Goal: Task Accomplishment & Management: Manage account settings

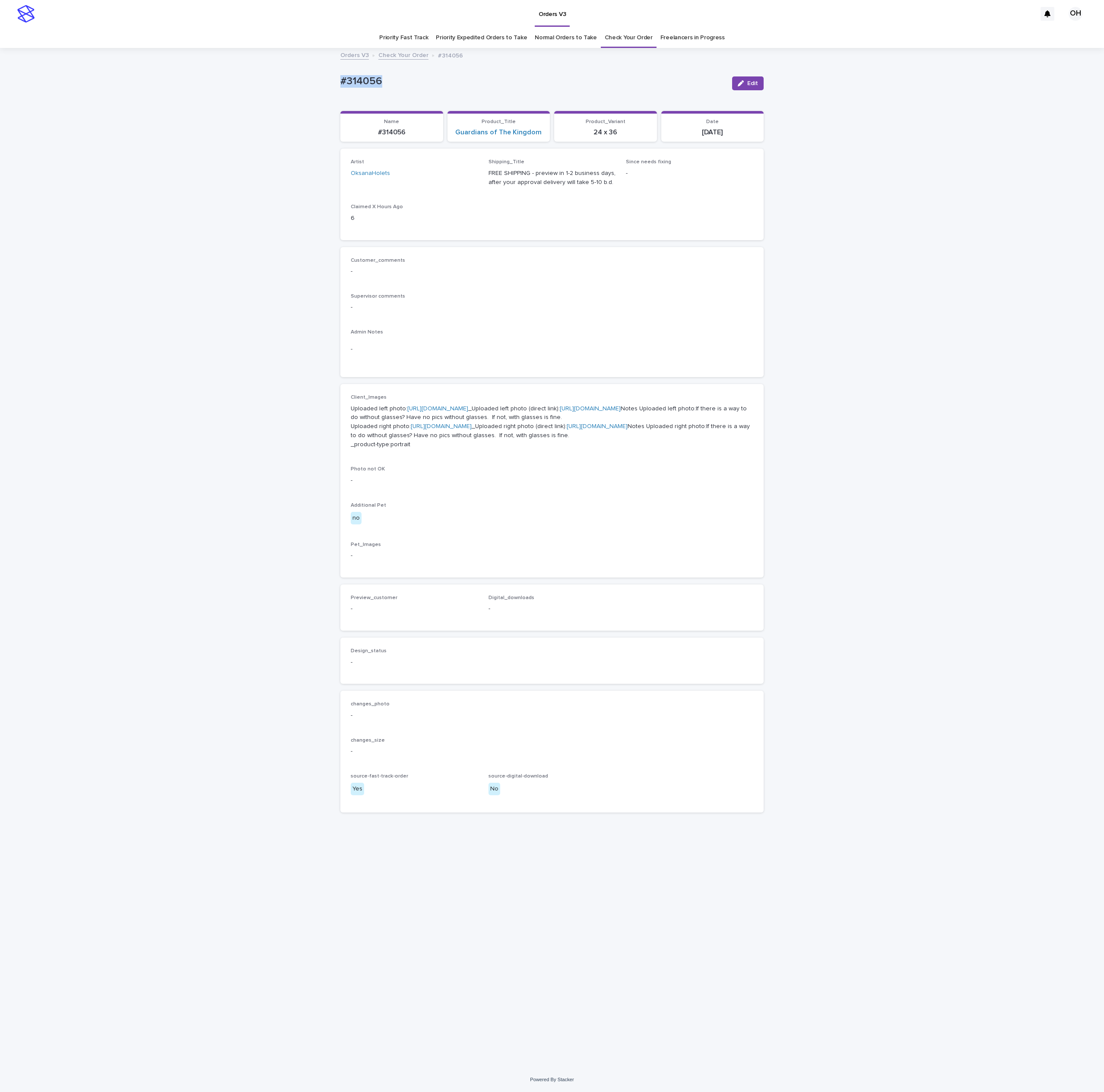
drag, startPoint x: 343, startPoint y: 87, endPoint x: 330, endPoint y: 83, distance: 13.6
click at [308, 83] on div "Loading... Saving… Loading... Saving… #314056 Edit #314056 Edit Sorry, there wa…" at bounding box center [552, 558] width 1104 height 1018
copy p "#314056"
drag, startPoint x: 641, startPoint y: 248, endPoint x: 498, endPoint y: 82, distance: 219.1
click at [641, 248] on div "Customer_comments - Supervisor comments - Admin Notes -" at bounding box center [552, 311] width 423 height 130
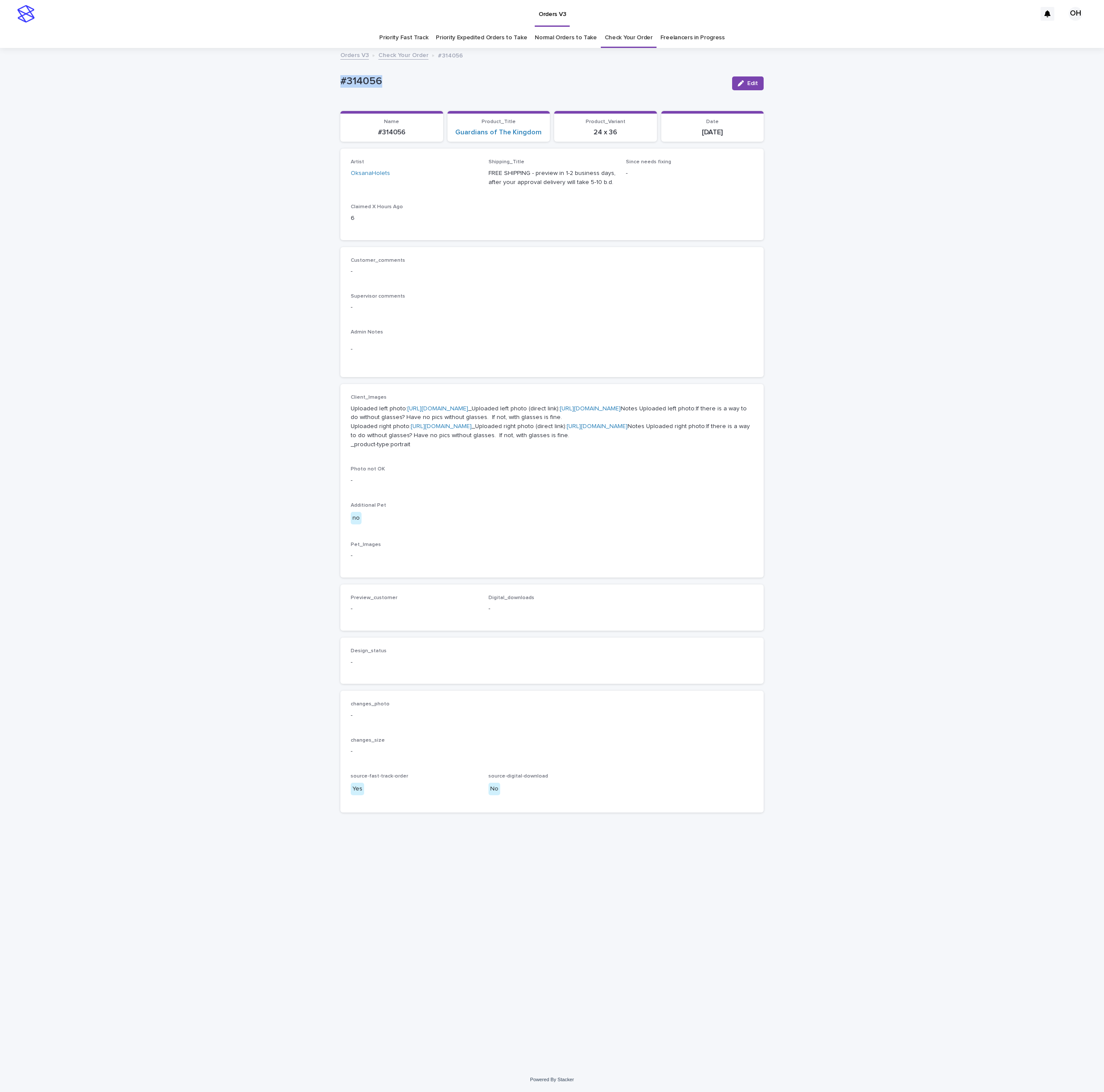
drag, startPoint x: 369, startPoint y: 91, endPoint x: 361, endPoint y: 81, distance: 12.8
click at [334, 87] on div "Loading... Saving… Loading... Saving… #314056 Edit #314056 Edit Sorry, there wa…" at bounding box center [552, 558] width 1104 height 1018
drag, startPoint x: 361, startPoint y: 81, endPoint x: 365, endPoint y: 81, distance: 4.0
copy p "#314056"
click at [756, 74] on div "Edit" at bounding box center [745, 83] width 35 height 35
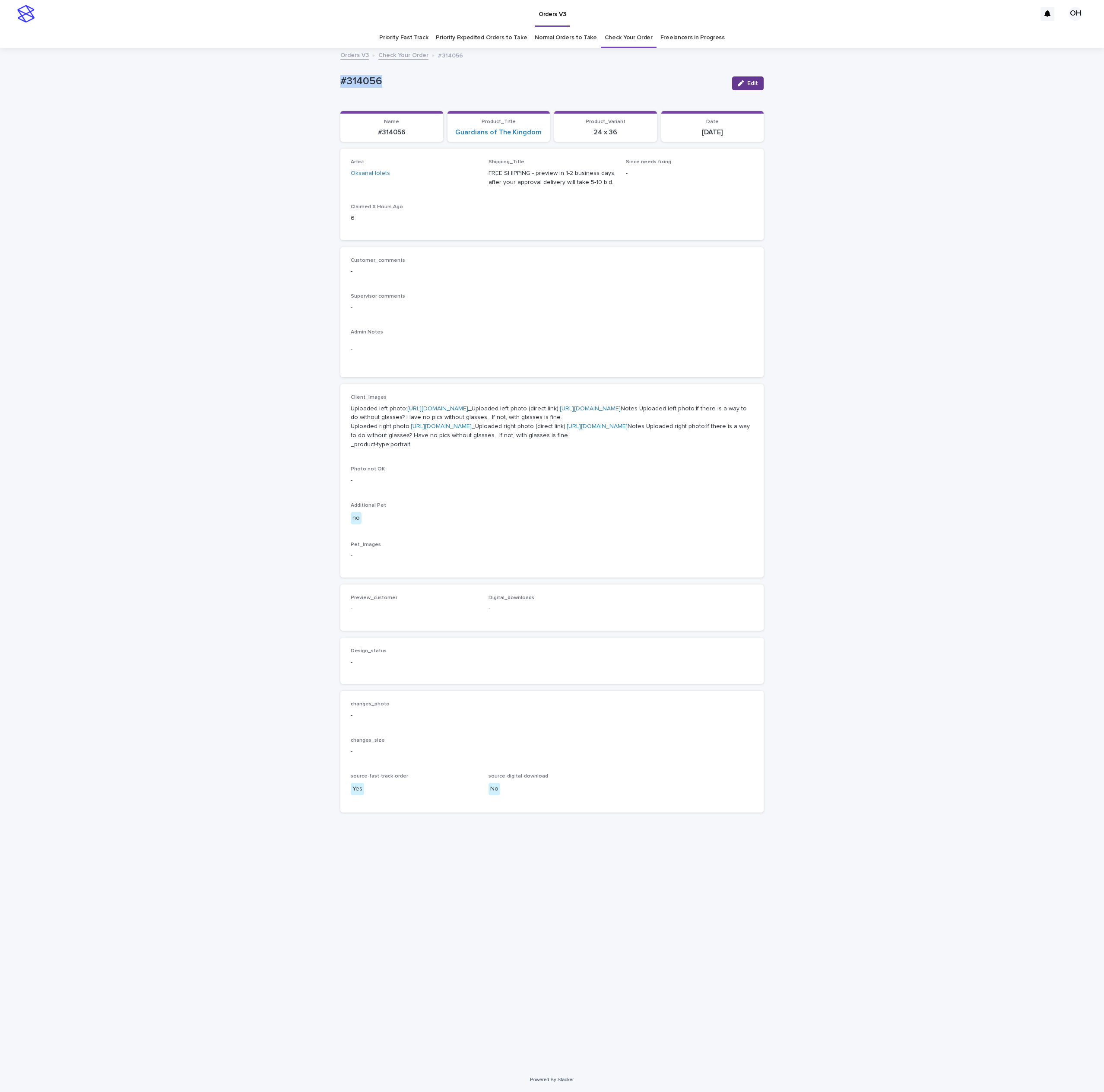
click at [745, 86] on button "Edit" at bounding box center [747, 82] width 31 height 13
click at [369, 627] on button "Add" at bounding box center [371, 619] width 41 height 13
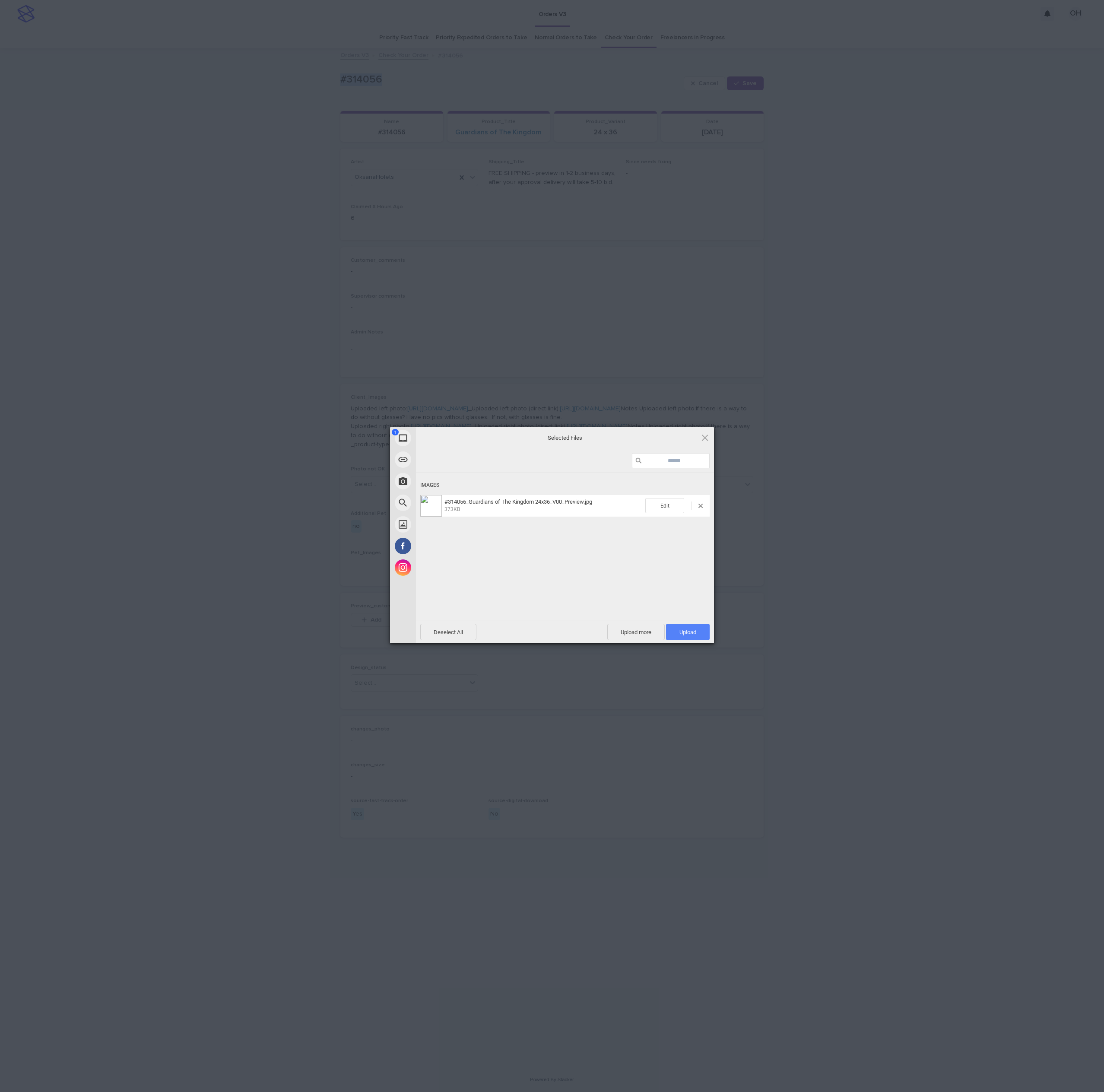
click at [688, 630] on span "Upload 1" at bounding box center [688, 631] width 17 height 6
click at [822, 568] on div "My Device Link (URL) Take Photo Web Search Unsplash Facebook Instagram Uploaded…" at bounding box center [552, 546] width 1104 height 1092
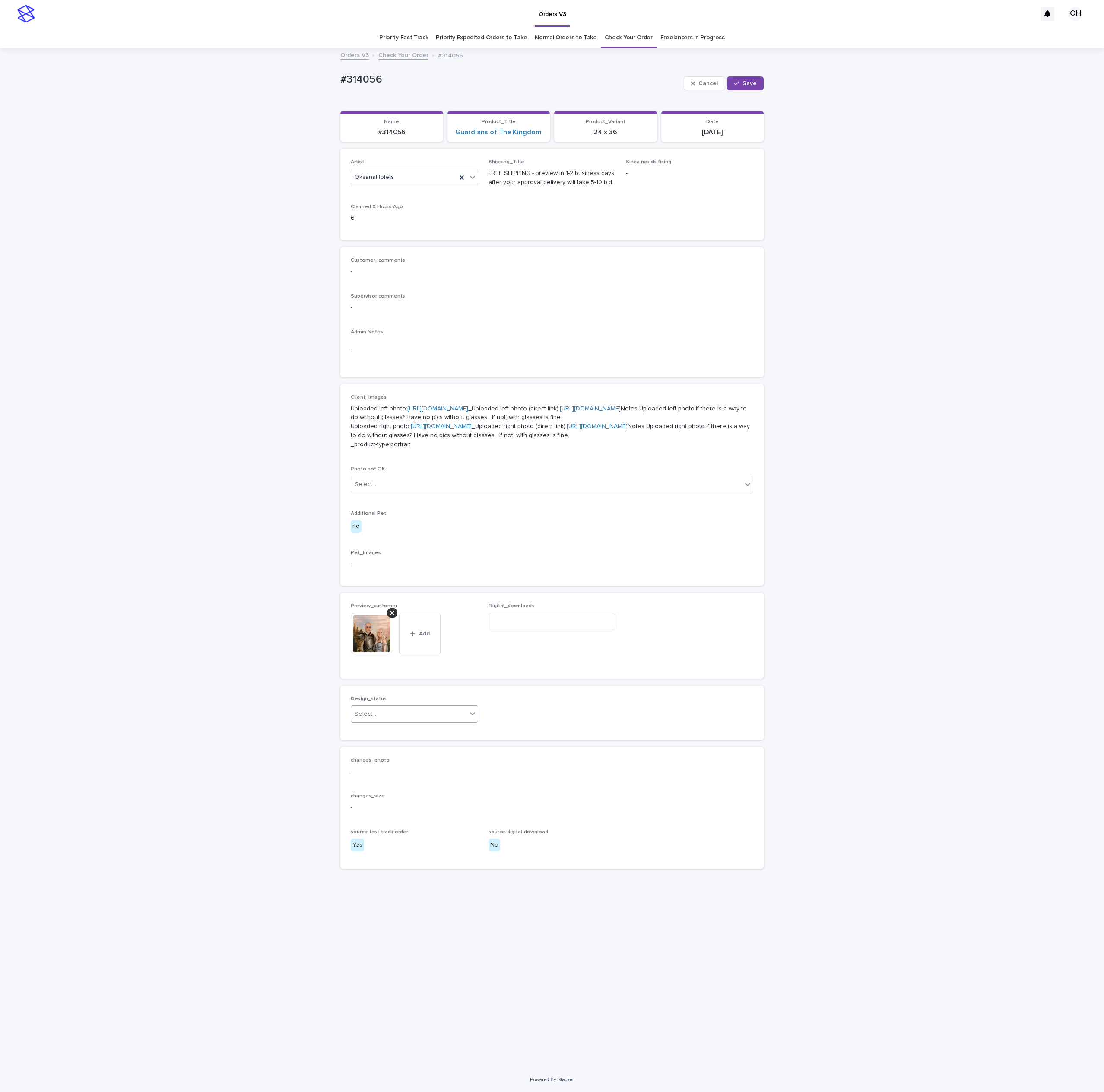
click at [434, 721] on div "Select..." at bounding box center [409, 714] width 116 height 14
click at [412, 817] on div "Uploaded" at bounding box center [414, 820] width 126 height 15
click at [755, 90] on button "Save" at bounding box center [745, 82] width 37 height 13
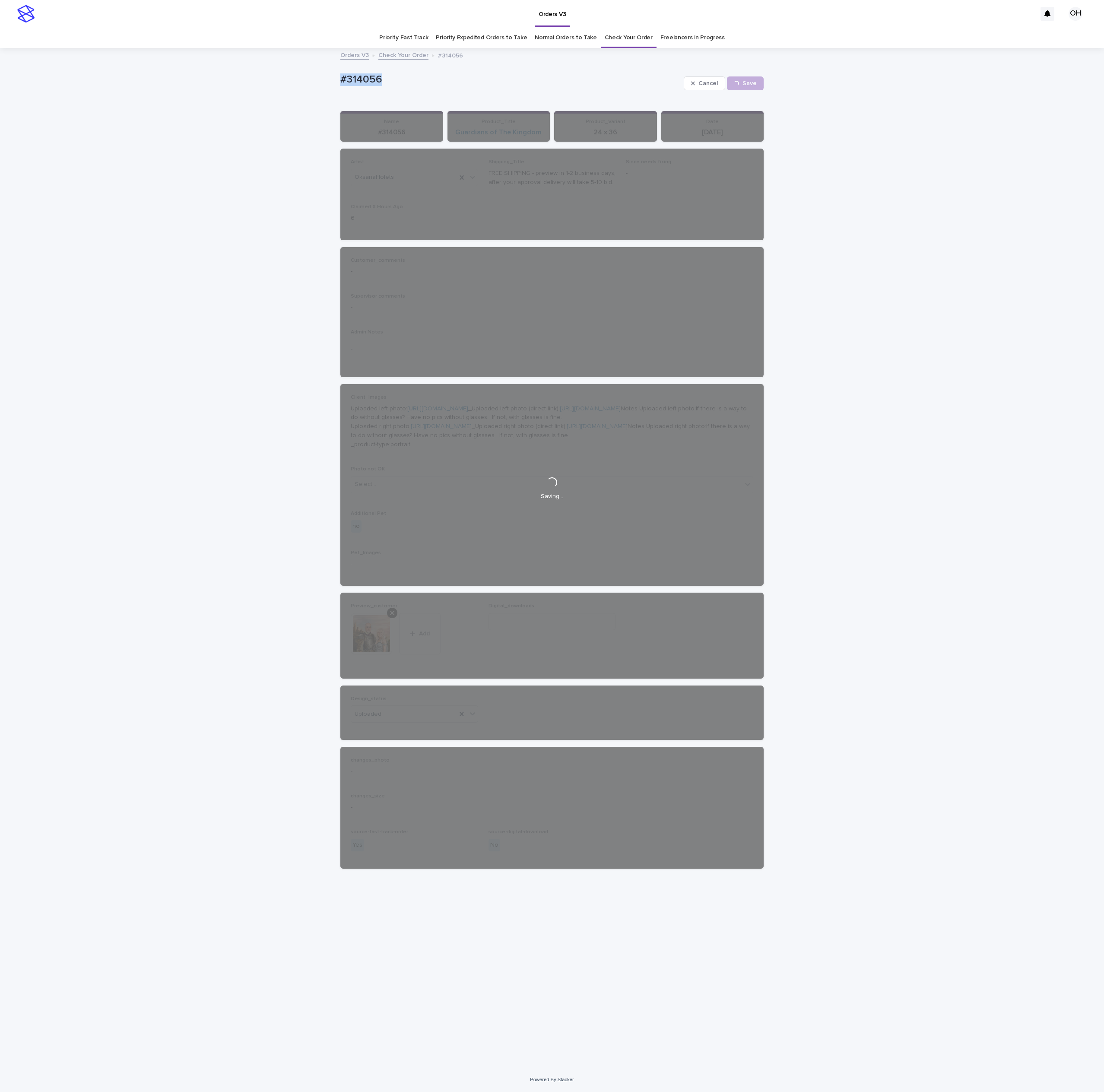
drag, startPoint x: 370, startPoint y: 91, endPoint x: 396, endPoint y: 74, distance: 31.1
click at [318, 75] on div "Loading... Saving… Loading... Saving… #314056 Cancel Save #314056 Cancel Loadin…" at bounding box center [552, 558] width 1104 height 1018
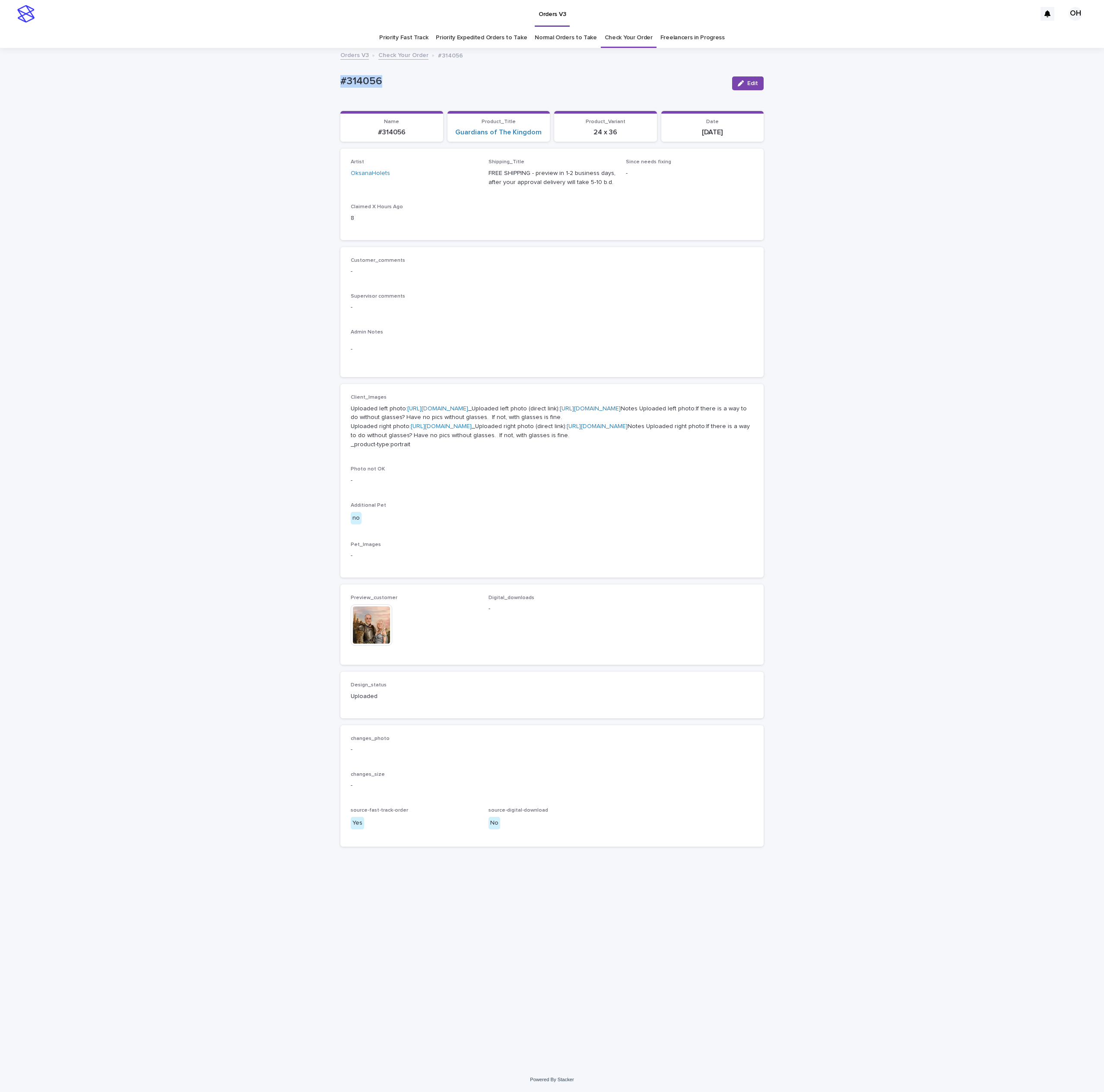
copy p "#314056"
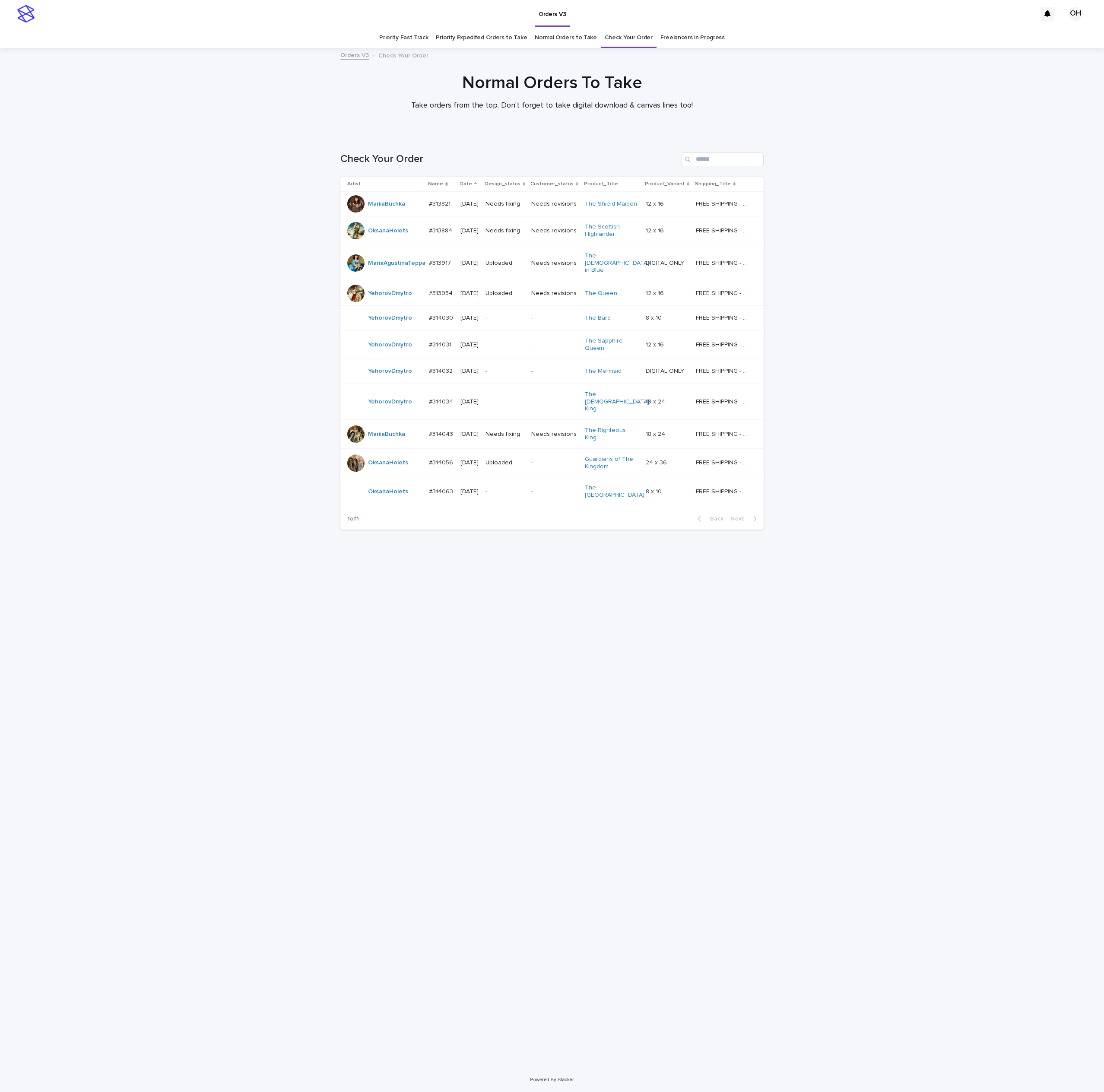
click at [431, 486] on p "#314063" at bounding box center [441, 490] width 26 height 9
click at [438, 228] on p "#313884" at bounding box center [441, 230] width 25 height 9
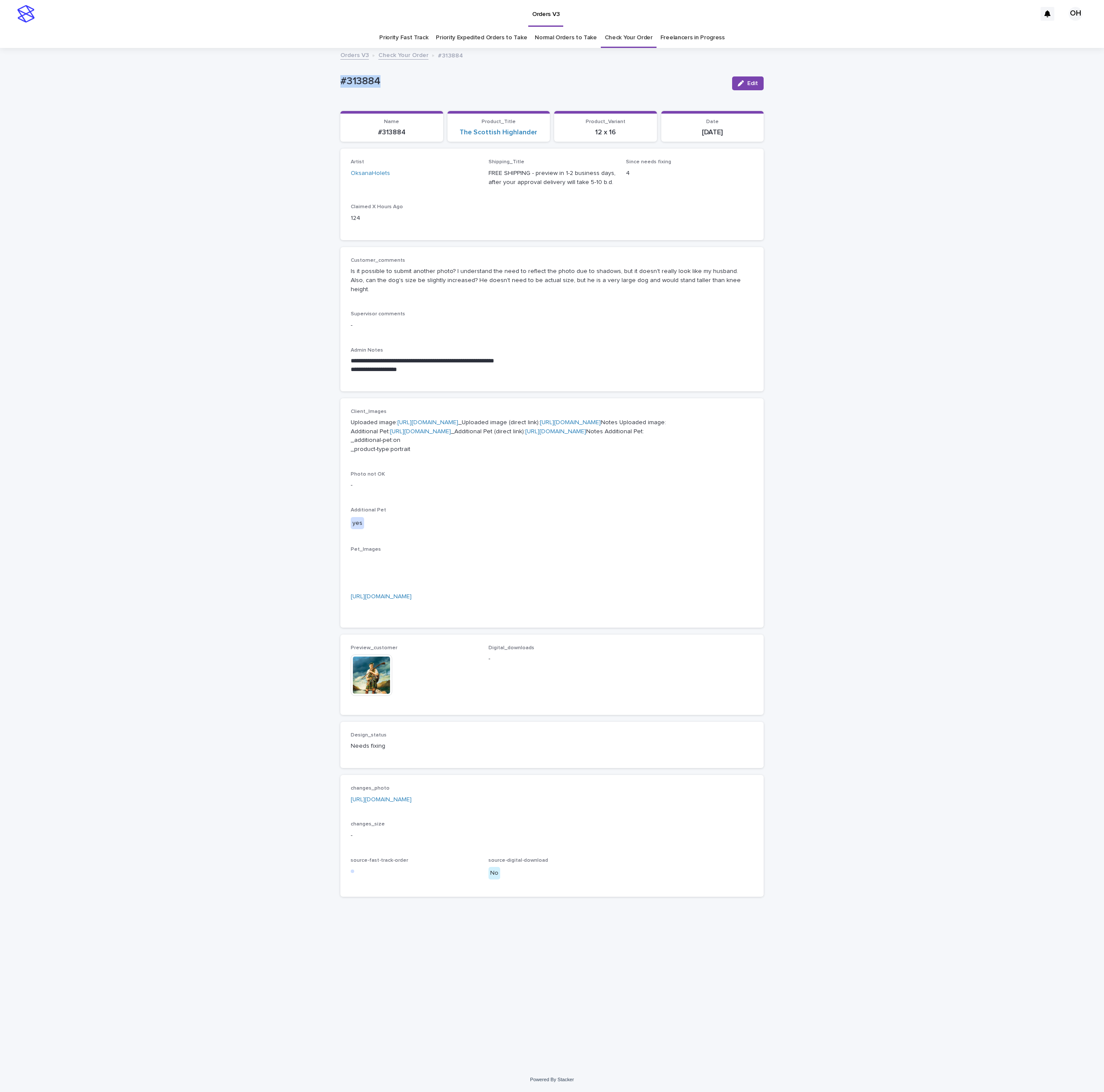
drag, startPoint x: 377, startPoint y: 75, endPoint x: 358, endPoint y: 69, distance: 19.9
click at [308, 67] on div "**********" at bounding box center [552, 558] width 1104 height 1018
copy p "#313884"
click at [384, 802] on link "[URL][DOMAIN_NAME]" at bounding box center [381, 799] width 61 height 6
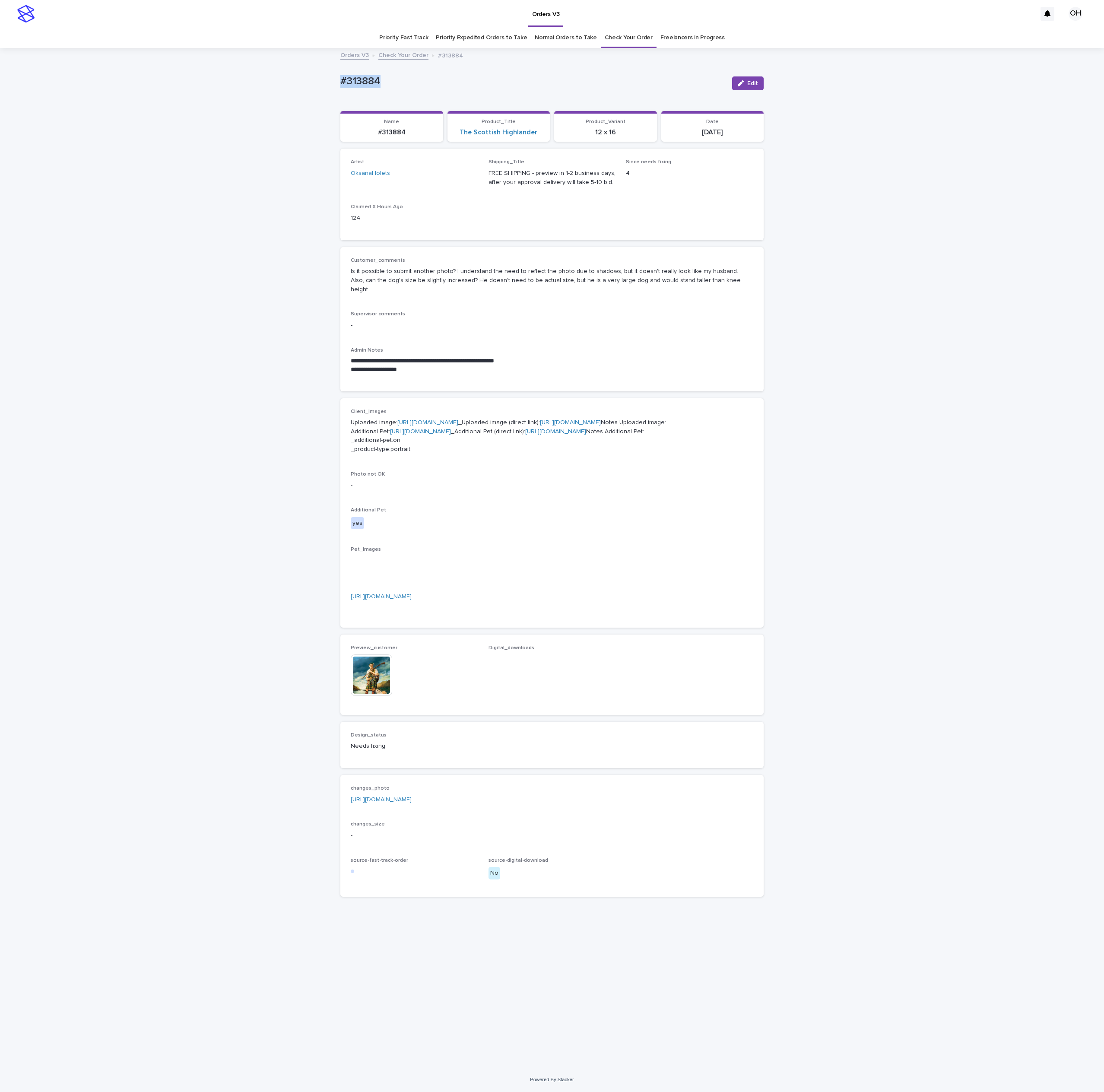
click at [412, 802] on link "[URL][DOMAIN_NAME]" at bounding box center [381, 799] width 61 height 6
click at [827, 297] on div "**********" at bounding box center [552, 558] width 1104 height 1018
click at [926, 322] on div "**********" at bounding box center [552, 558] width 1104 height 1018
click at [468, 365] on p "**********" at bounding box center [552, 369] width 403 height 9
